Goal: Task Accomplishment & Management: Manage account settings

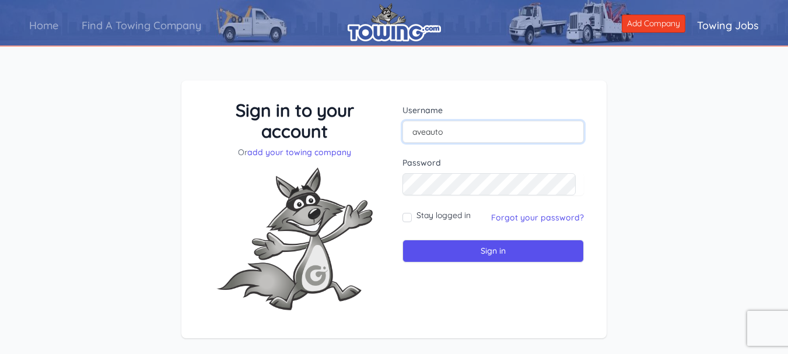
click at [475, 131] on input "aveauto" at bounding box center [492, 132] width 181 height 22
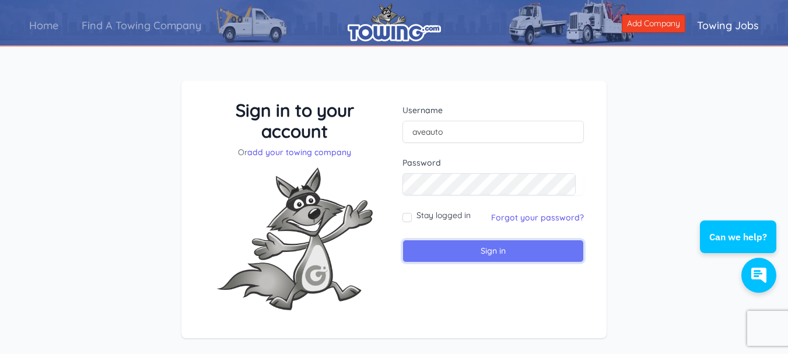
click at [437, 251] on input "Sign in" at bounding box center [492, 251] width 181 height 23
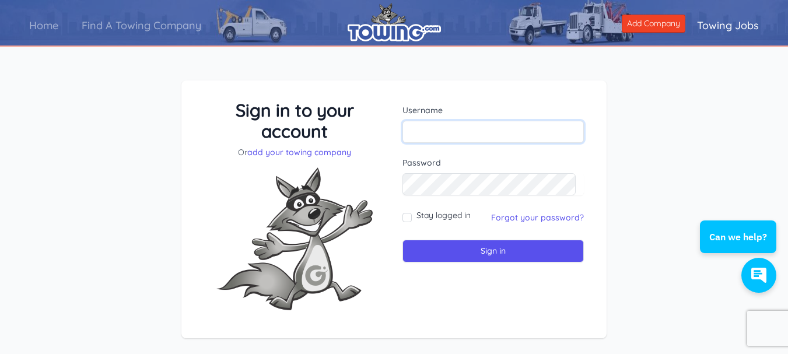
type input "aveauto"
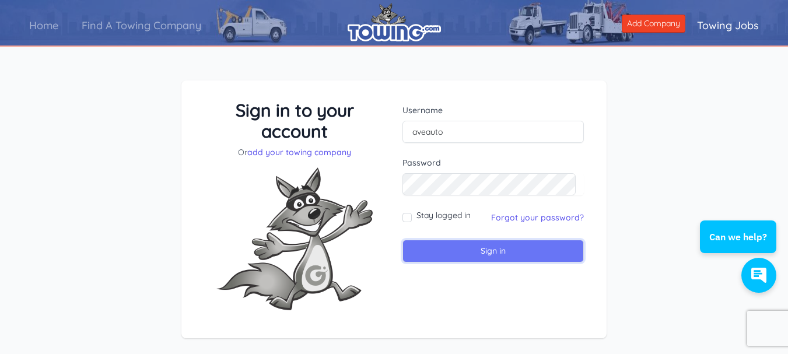
click at [438, 253] on input "Sign in" at bounding box center [492, 251] width 181 height 23
type input "aveauto"
click at [486, 251] on input "Sign in" at bounding box center [492, 251] width 181 height 23
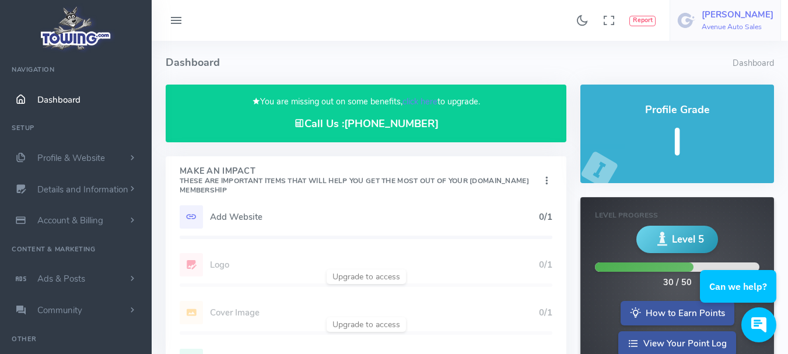
click at [759, 17] on h5 "[PERSON_NAME]" at bounding box center [737, 14] width 72 height 9
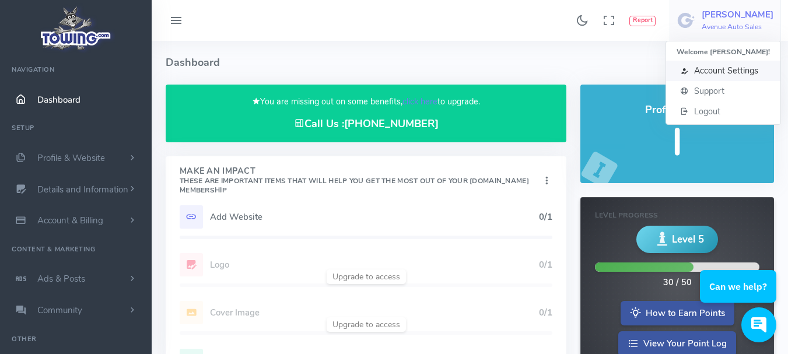
click at [748, 75] on span "Account Settings" at bounding box center [726, 71] width 64 height 12
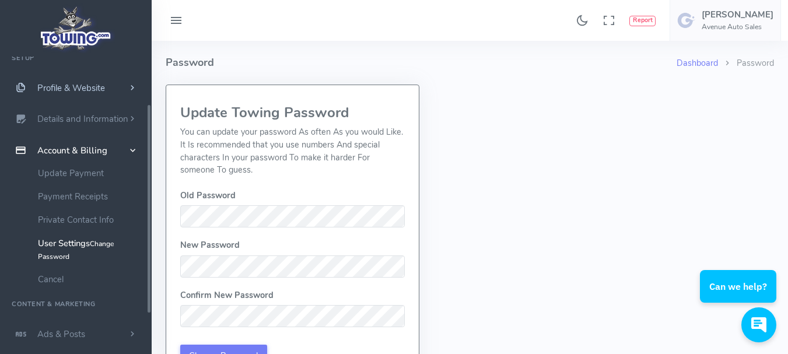
click at [75, 87] on span "Profile & Website" at bounding box center [71, 88] width 68 height 12
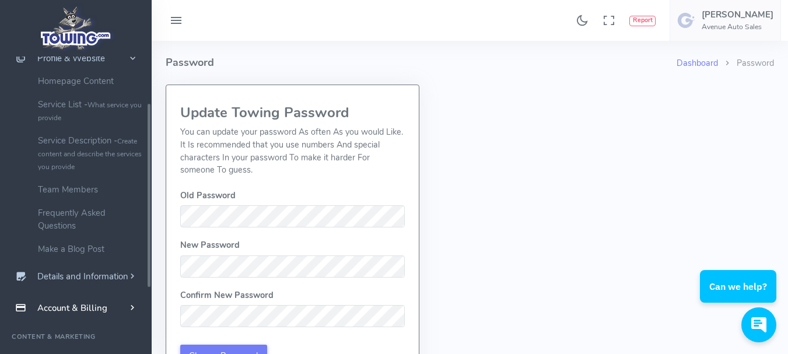
scroll to position [128, 0]
